Goal: Task Accomplishment & Management: Use online tool/utility

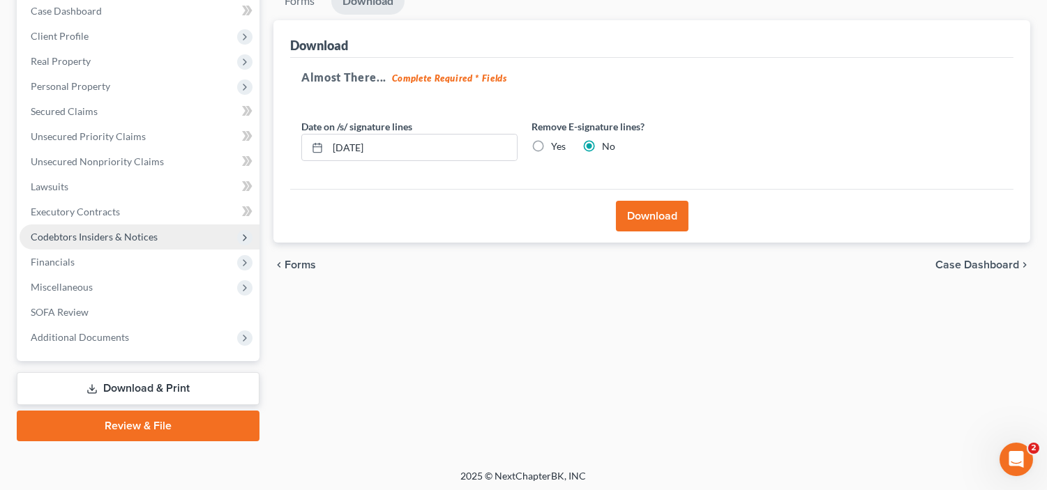
scroll to position [149, 0]
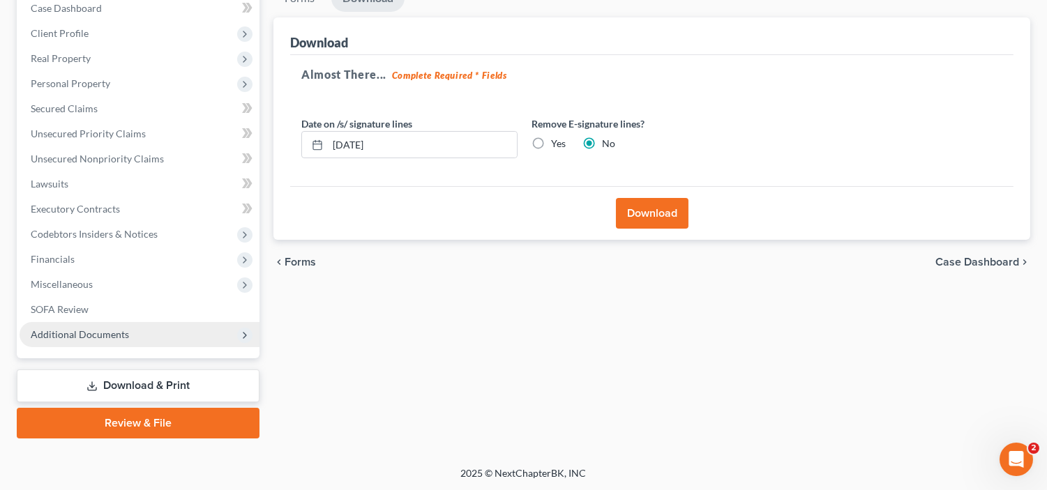
click at [100, 335] on span "Additional Documents" at bounding box center [80, 335] width 98 height 12
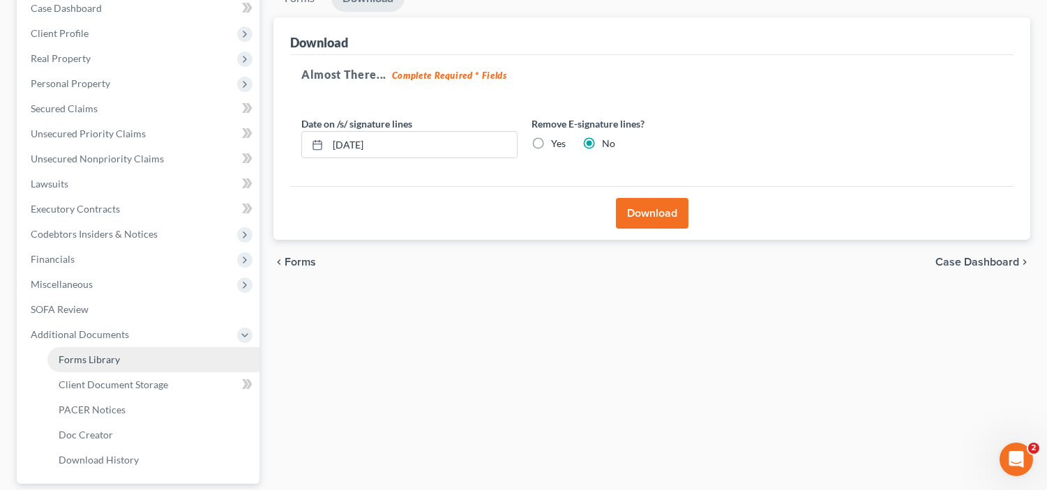
click at [105, 359] on span "Forms Library" at bounding box center [89, 360] width 61 height 12
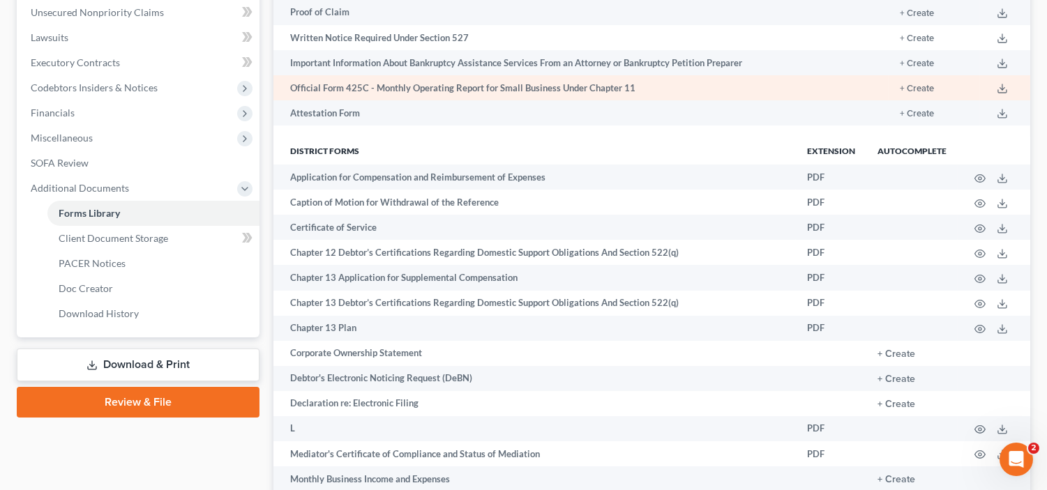
scroll to position [310, 0]
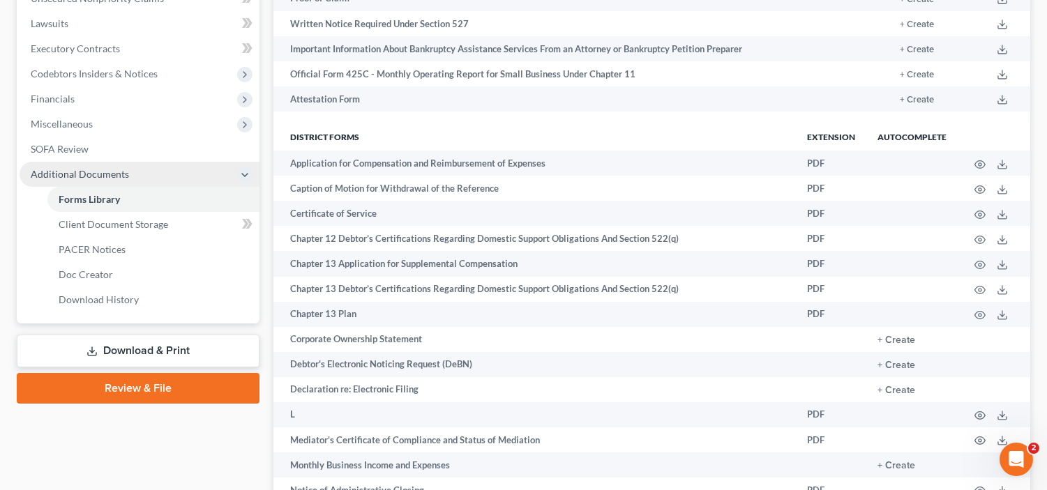
click at [107, 175] on span "Additional Documents" at bounding box center [80, 174] width 98 height 12
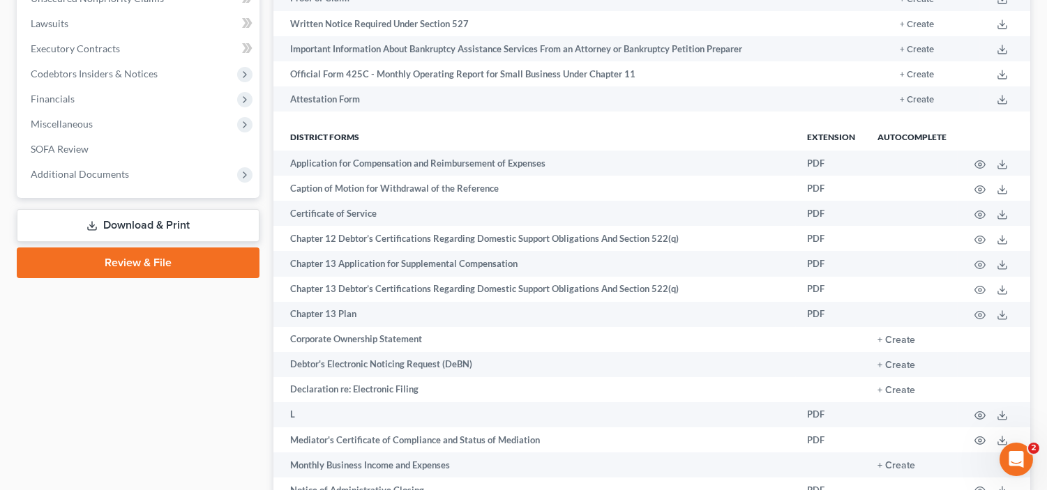
click at [168, 259] on link "Review & File" at bounding box center [138, 263] width 243 height 31
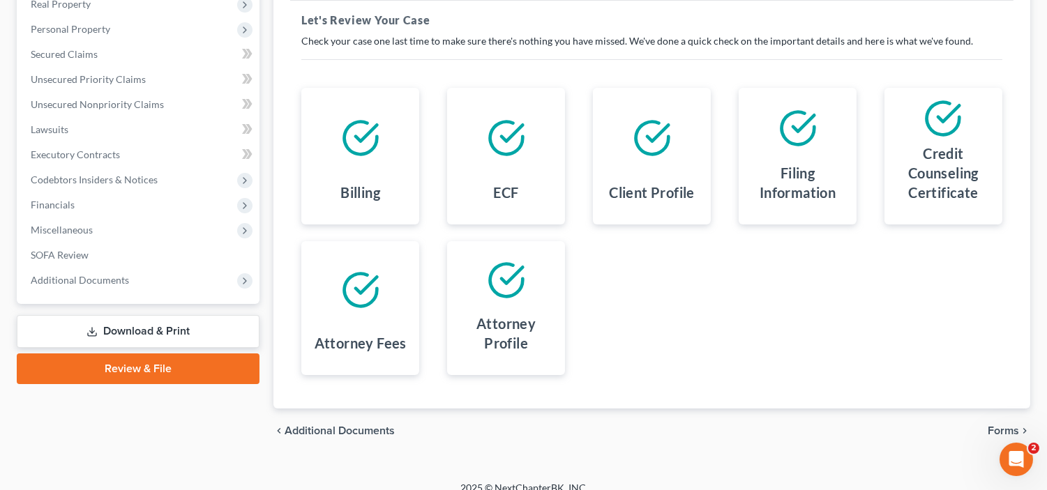
scroll to position [218, 0]
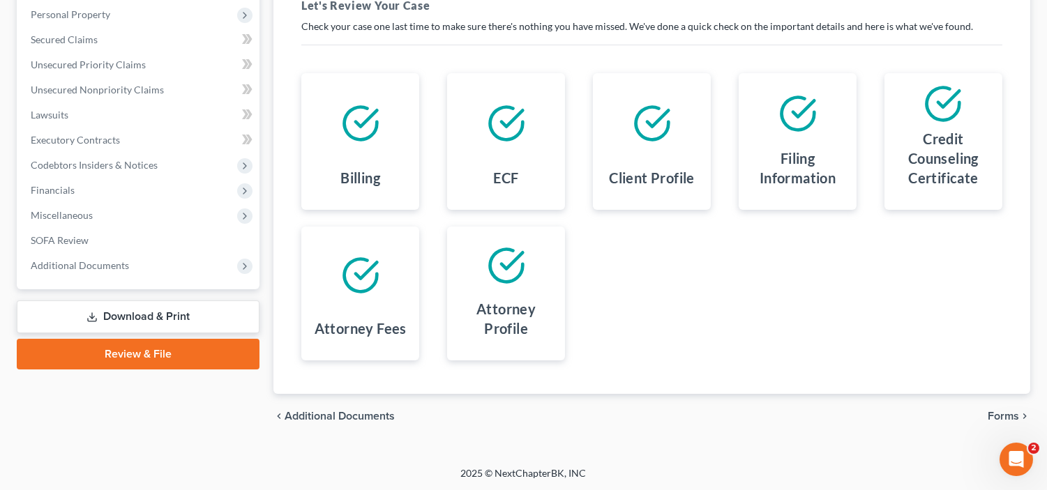
click at [1006, 411] on span "Forms" at bounding box center [1003, 416] width 31 height 11
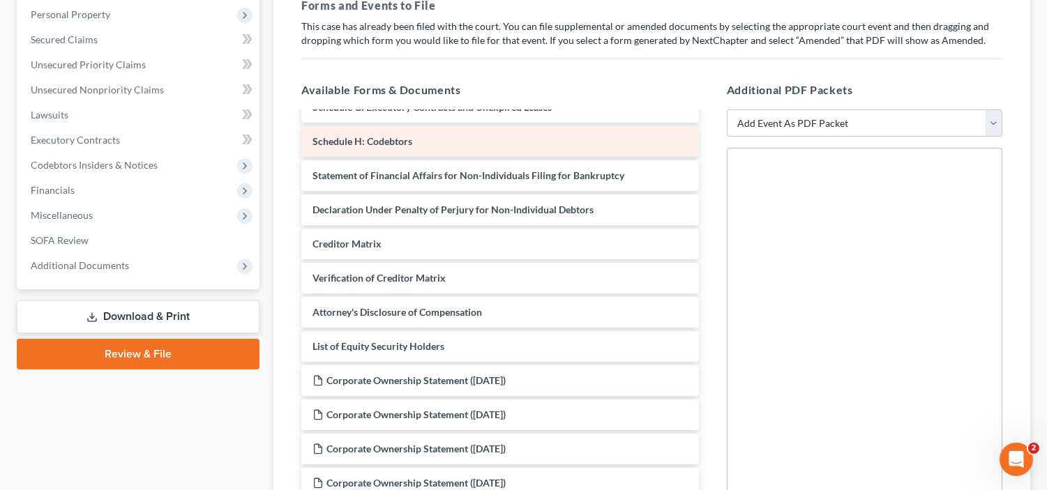
scroll to position [234, 0]
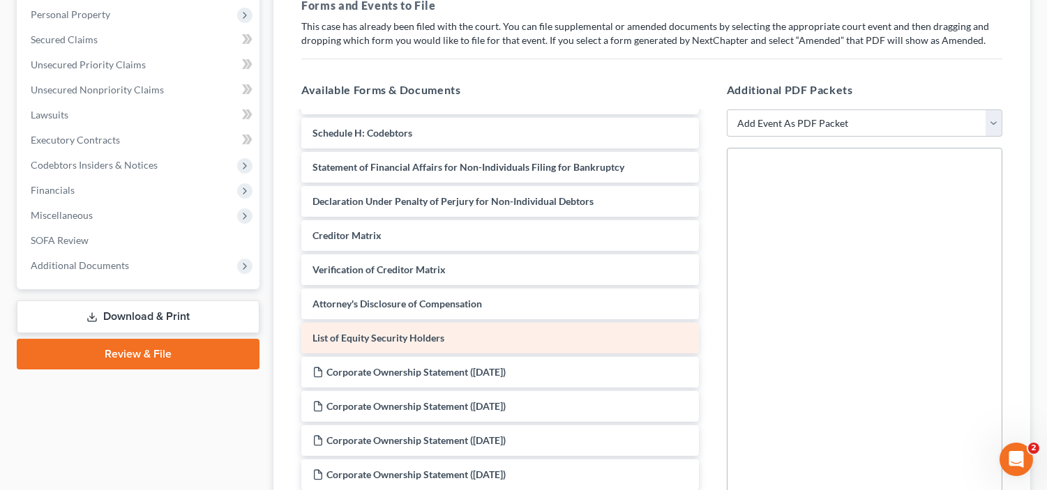
click at [508, 333] on div "List of Equity Security Holders" at bounding box center [499, 338] width 397 height 31
click at [633, 338] on div "List of Equity Security Holders" at bounding box center [499, 338] width 397 height 31
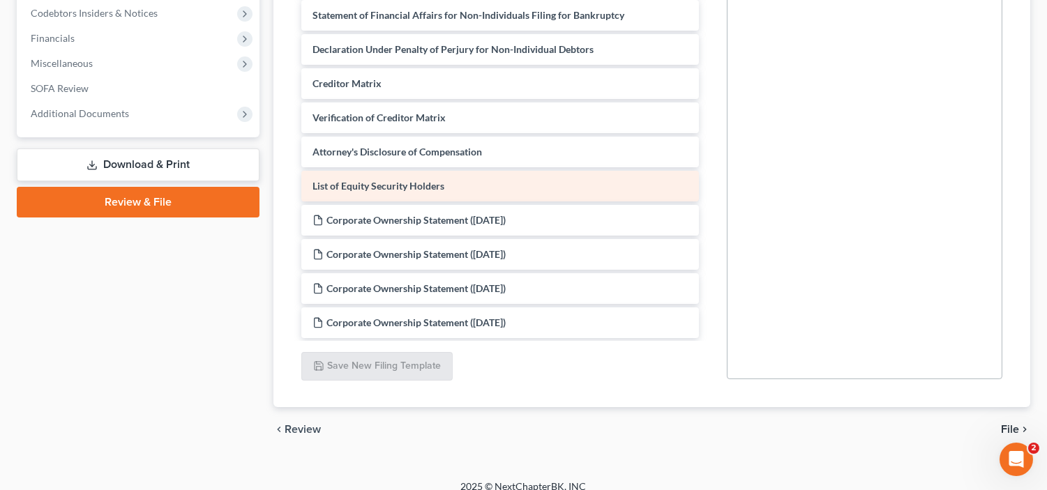
scroll to position [385, 0]
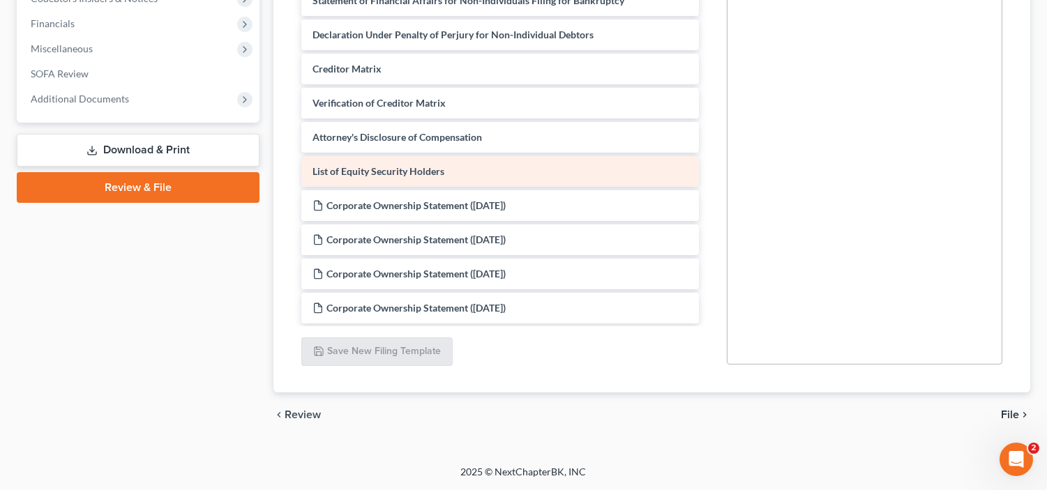
click at [551, 168] on div "List of Equity Security Holders" at bounding box center [499, 171] width 397 height 31
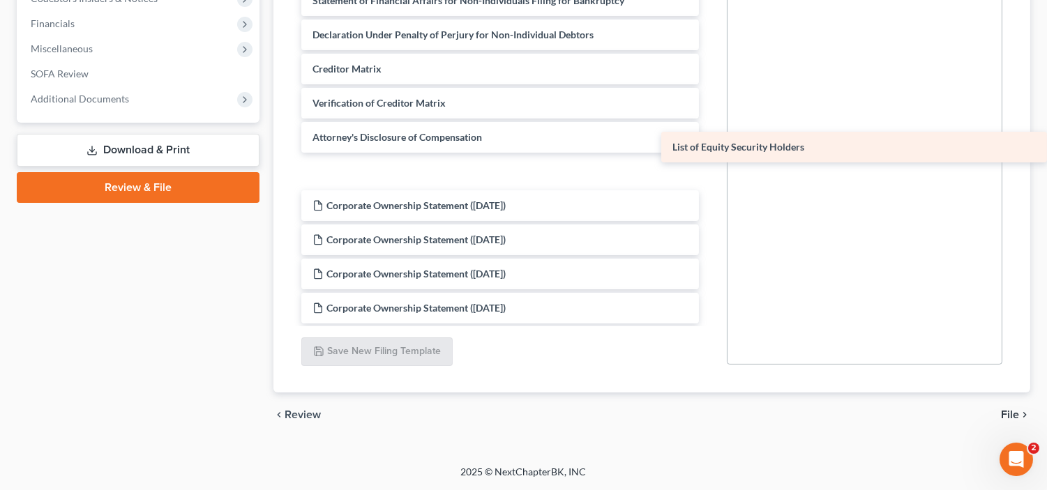
drag, startPoint x: 525, startPoint y: 183, endPoint x: 971, endPoint y: 160, distance: 447.1
click at [710, 160] on div "List of Equity Security Holders Voluntary Petition for Non-Individuals Filing f…" at bounding box center [499, 18] width 419 height 612
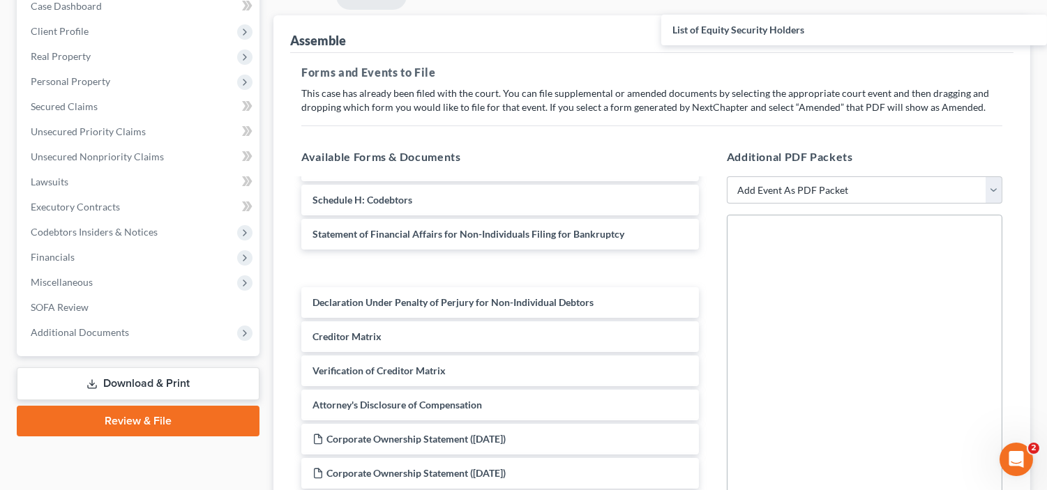
scroll to position [140, 0]
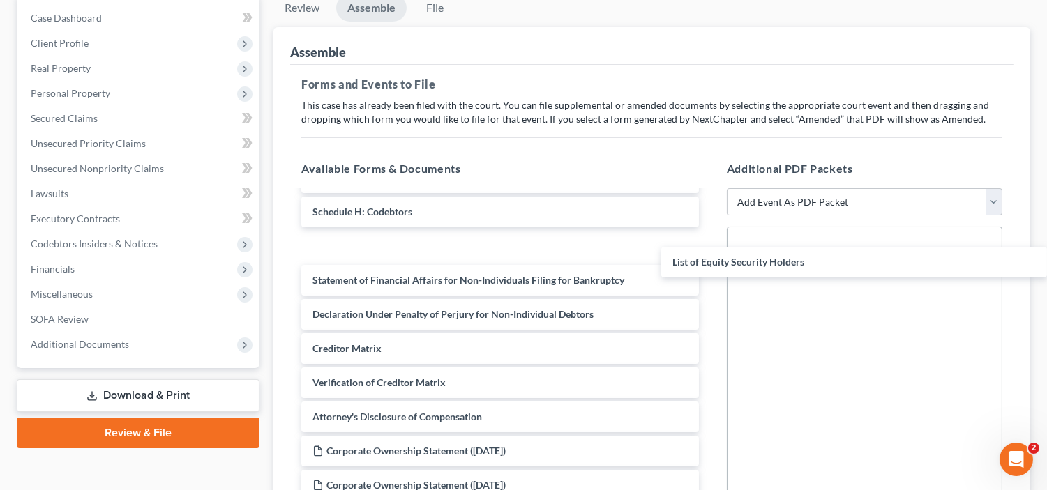
drag, startPoint x: 632, startPoint y: 156, endPoint x: 1058, endPoint y: 248, distance: 435.4
click at [1047, 248] on html "Home New Case Client Portal Directory Cases DebtorCC Center City Law Offices, L…" at bounding box center [523, 298] width 1047 height 876
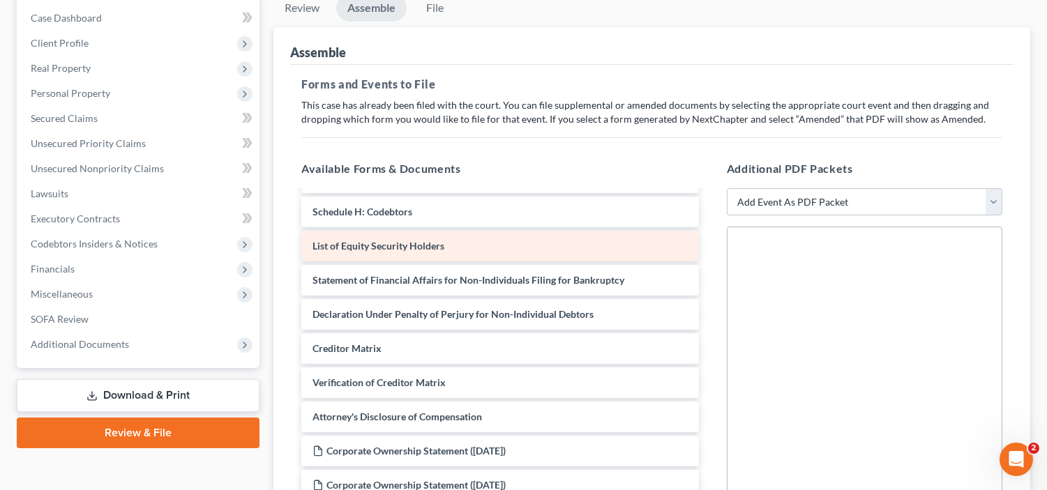
click at [640, 231] on div "List of Equity Security Holders" at bounding box center [499, 246] width 397 height 31
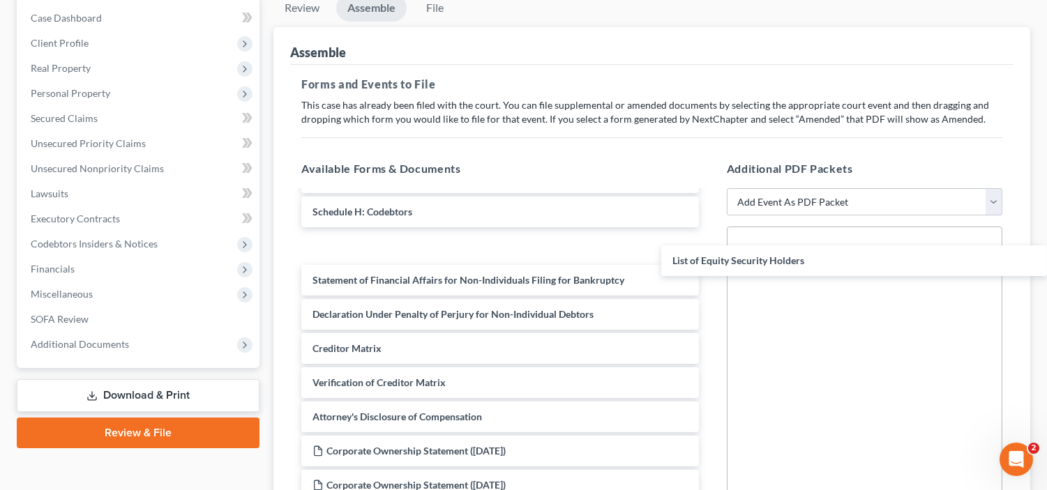
drag, startPoint x: 640, startPoint y: 229, endPoint x: 1058, endPoint y: 245, distance: 418.2
click at [1047, 245] on html "Home New Case Client Portal Directory Cases DebtorCC Center City Law Offices, L…" at bounding box center [523, 298] width 1047 height 876
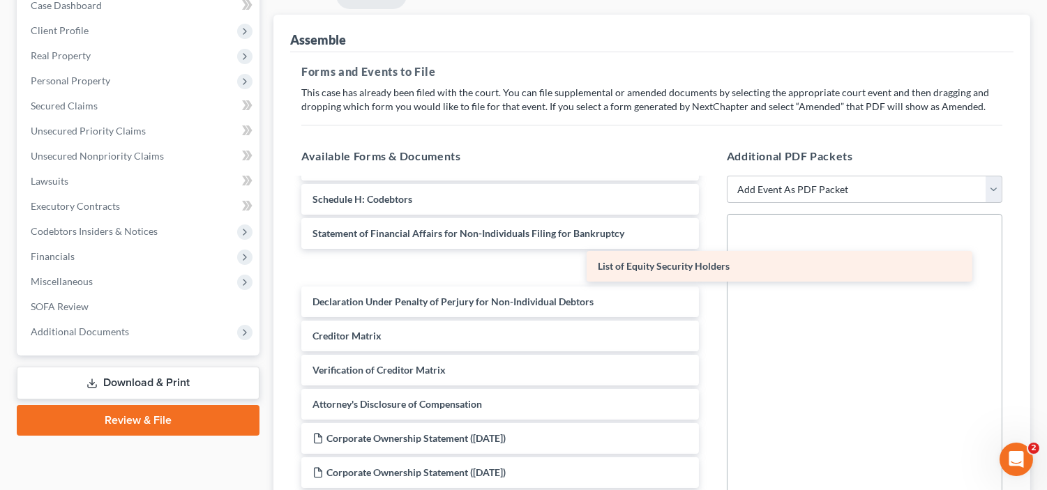
drag, startPoint x: 657, startPoint y: 222, endPoint x: 943, endPoint y: 257, distance: 287.5
click at [710, 257] on div "List of Equity Security Holders Voluntary Petition for Non-Individuals Filing f…" at bounding box center [499, 251] width 419 height 612
